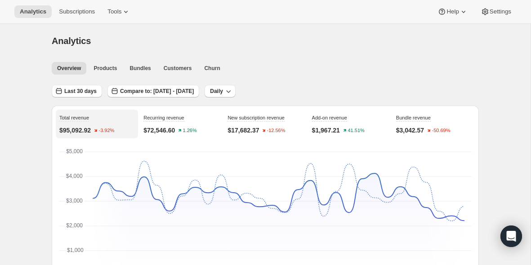
click at [197, 119] on div "Recurring revenue $72,546.60 1.26%" at bounding box center [181, 124] width 82 height 29
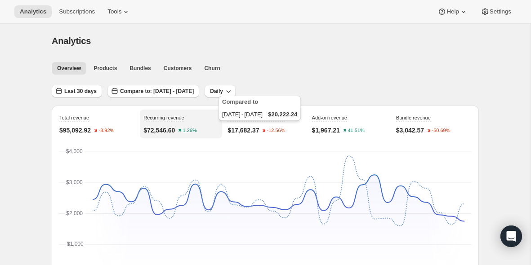
click at [286, 129] on text "-12.56%" at bounding box center [276, 130] width 18 height 5
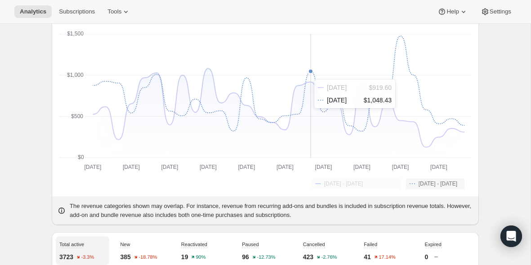
scroll to position [118, 0]
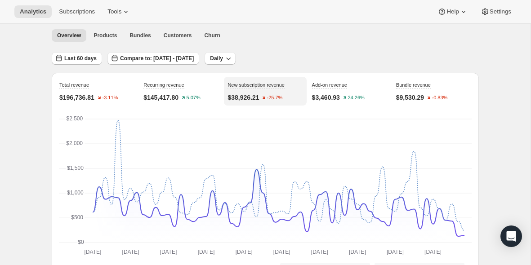
scroll to position [32, 0]
